Goal: Obtain resource: Download file/media

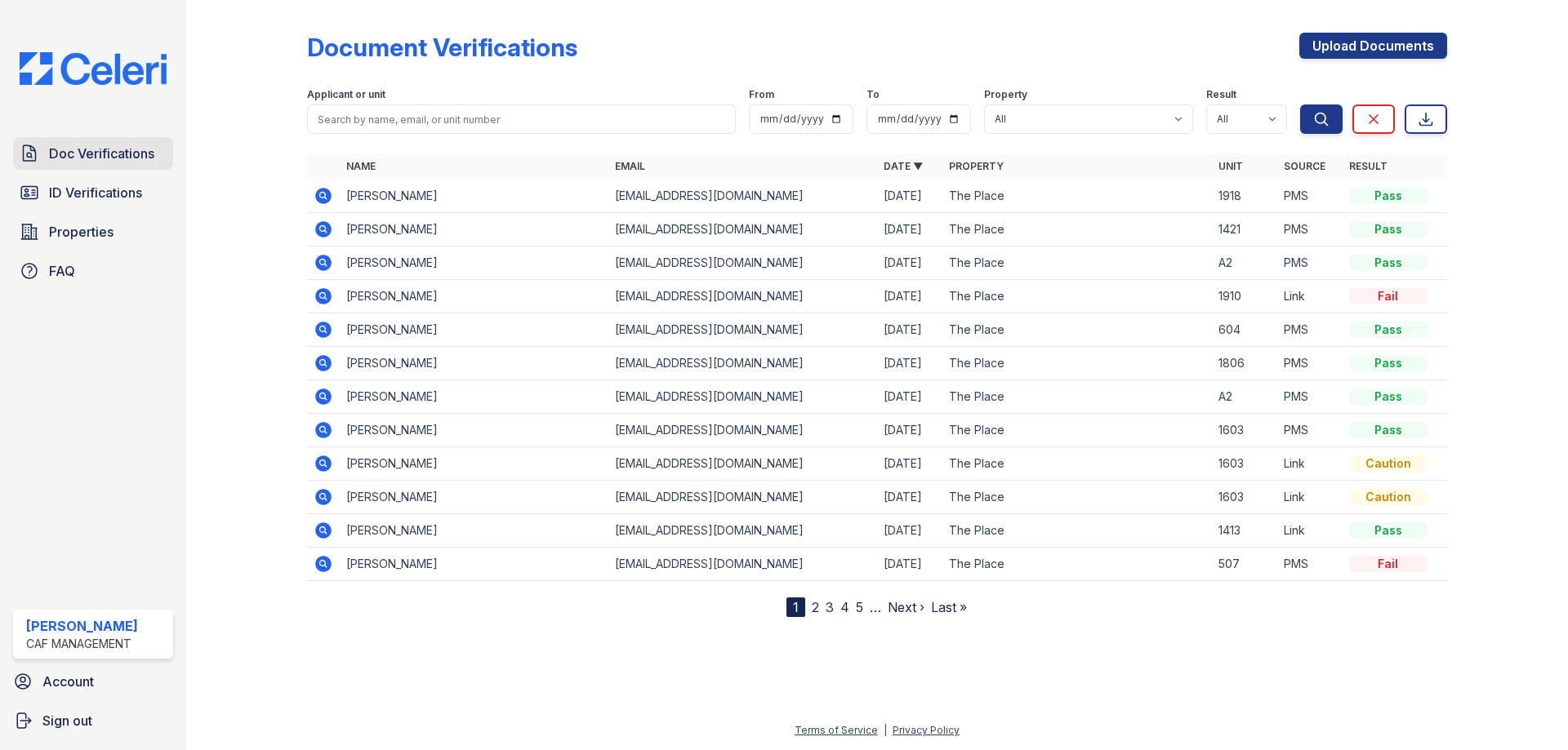
click at [105, 156] on span "Doc Verifications" at bounding box center [102, 153] width 105 height 20
click at [318, 194] on icon at bounding box center [323, 196] width 16 height 16
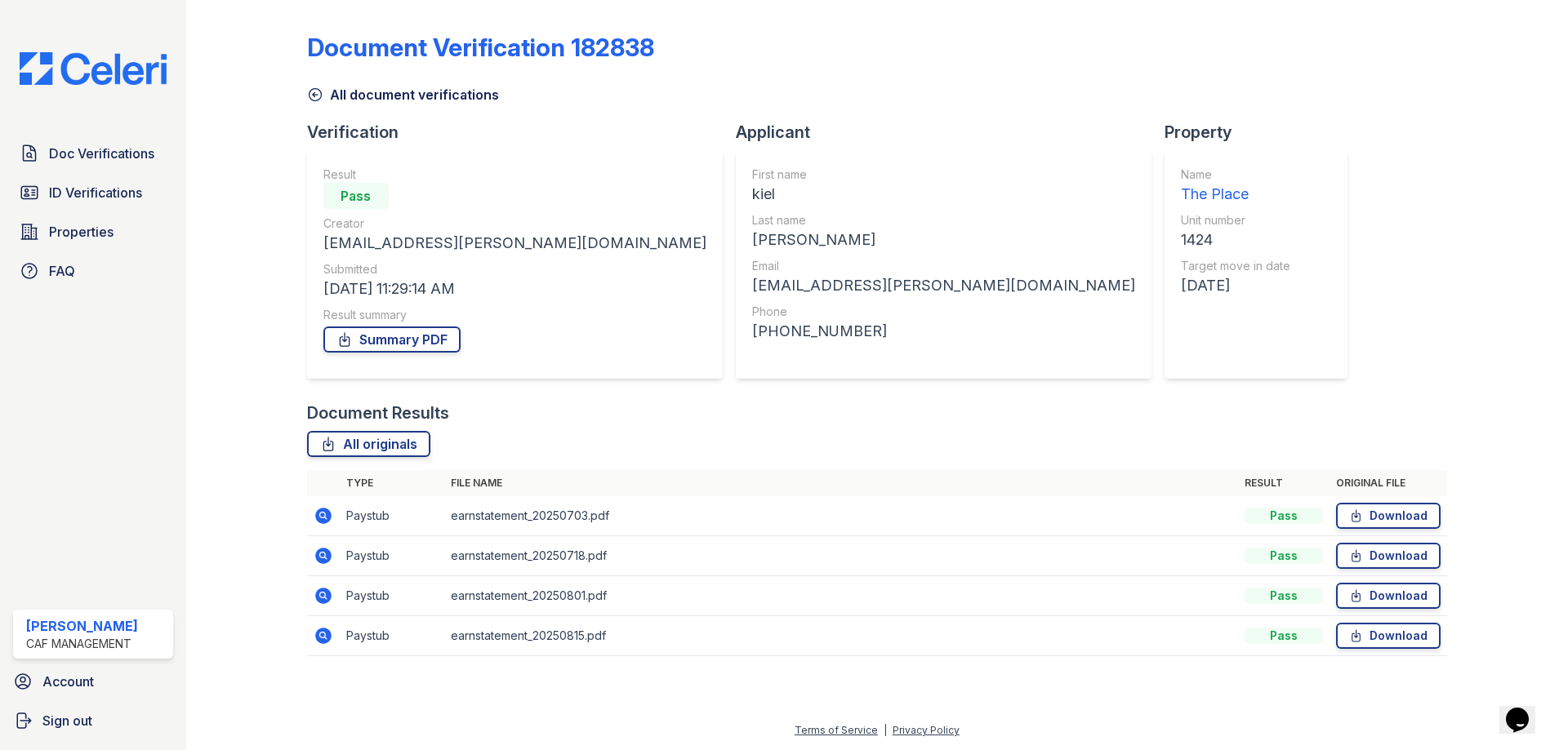
click at [324, 553] on icon at bounding box center [323, 555] width 20 height 20
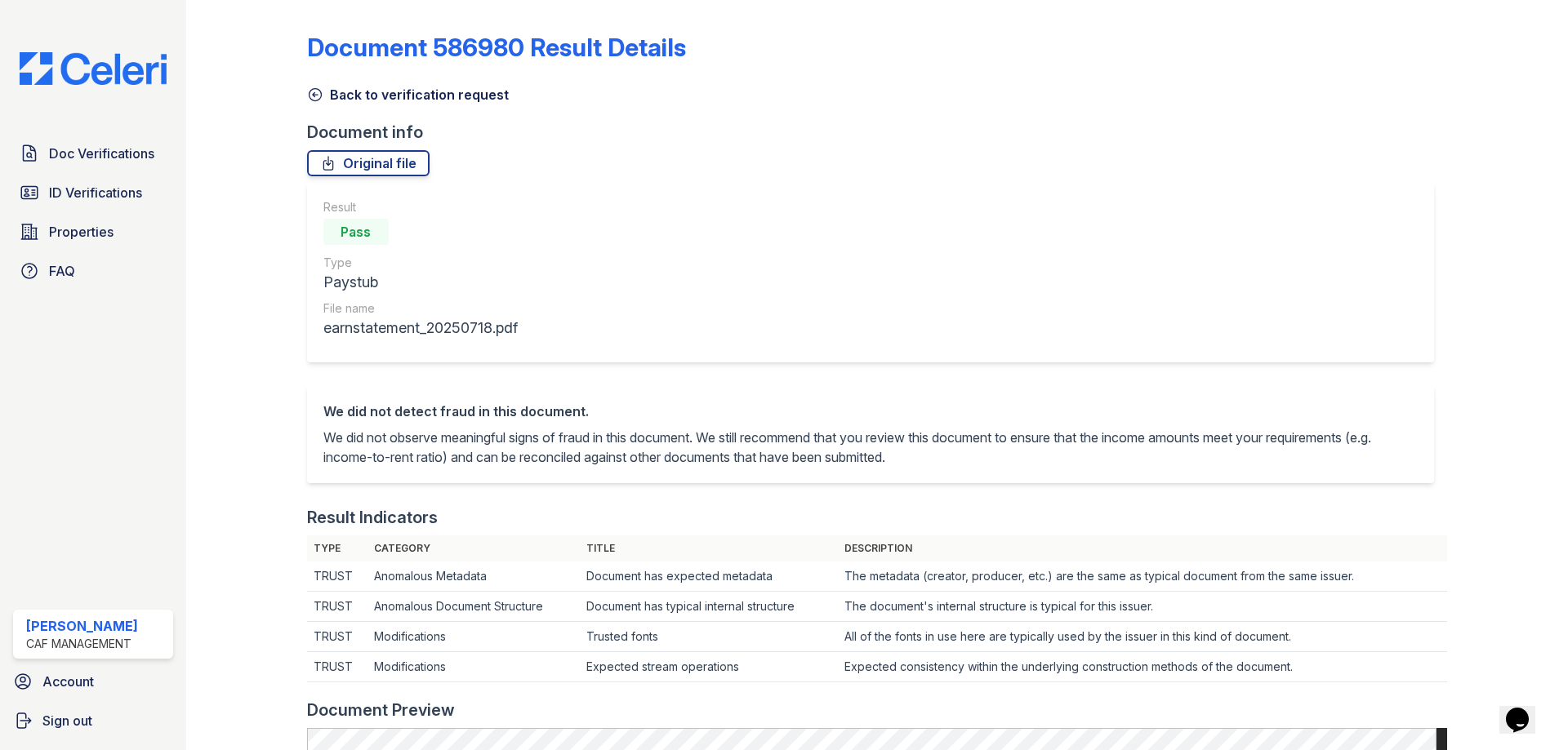
click at [314, 92] on icon at bounding box center [315, 94] width 16 height 16
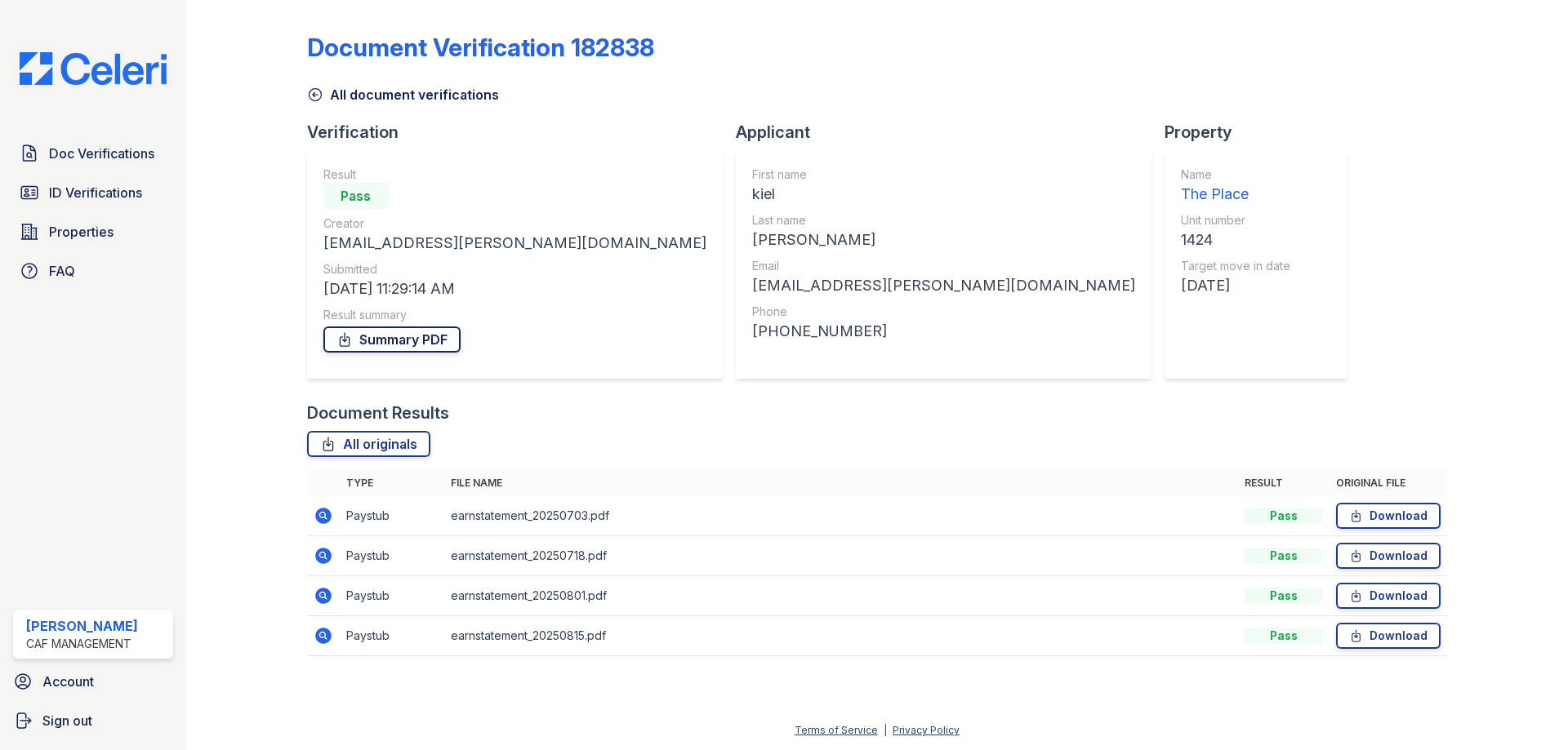
click at [378, 341] on link "Summary PDF" at bounding box center [392, 340] width 137 height 26
